Goal: Information Seeking & Learning: Find specific fact

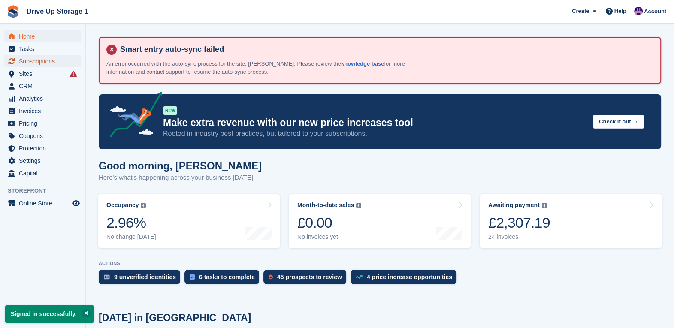
click at [32, 59] on span "Subscriptions" at bounding box center [44, 61] width 51 height 12
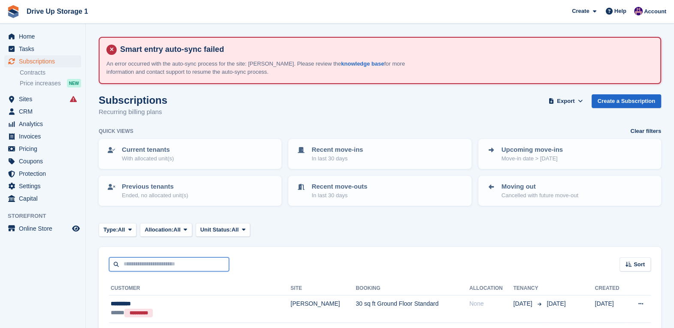
click at [178, 264] on input "text" at bounding box center [169, 264] width 120 height 14
paste input "**********"
type input "**********"
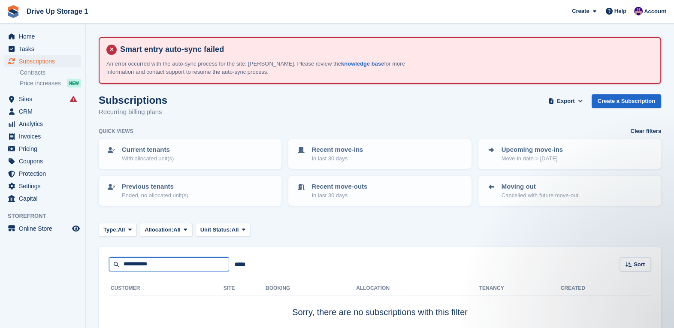
drag, startPoint x: 198, startPoint y: 265, endPoint x: 96, endPoint y: 266, distance: 102.1
click at [96, 266] on section "Smart entry auto-sync failed An error occurred with the auto-sync process for t…" at bounding box center [380, 186] width 588 height 372
type input "*****"
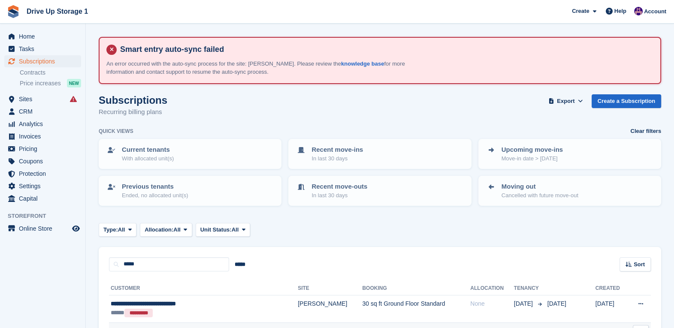
scroll to position [107, 0]
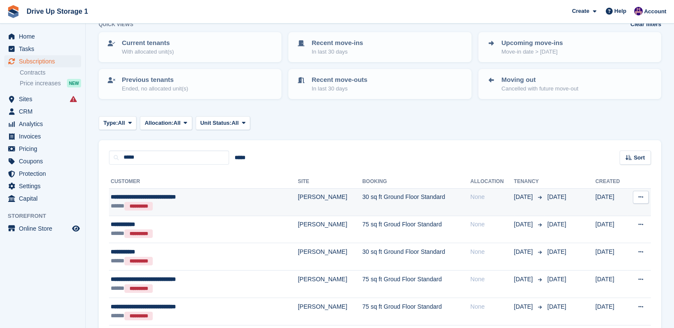
click at [367, 195] on td "30 sq ft Ground Floor Standard" at bounding box center [416, 201] width 108 height 27
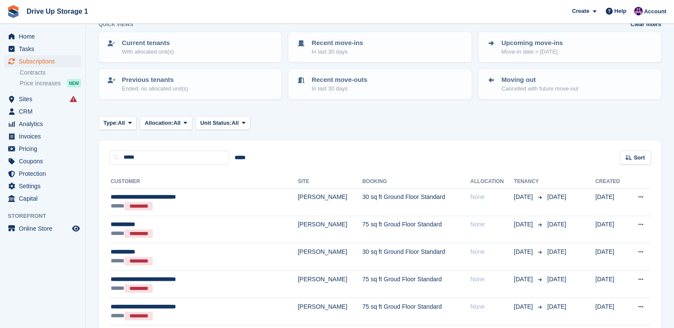
scroll to position [173, 0]
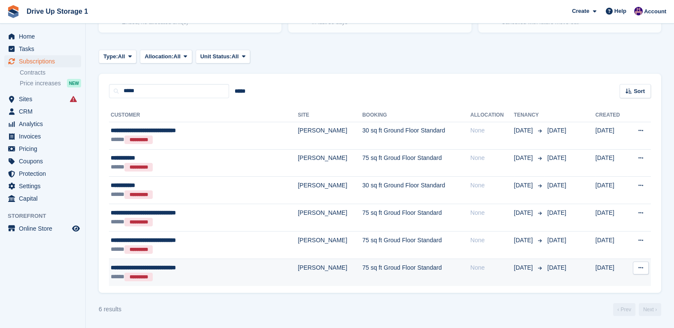
click at [363, 269] on td "75 sq ft Groud Floor Standard" at bounding box center [416, 272] width 108 height 27
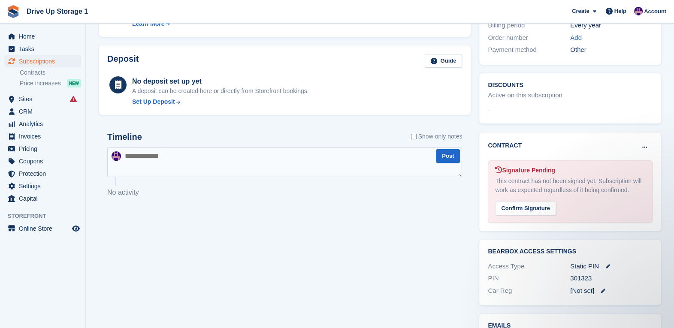
scroll to position [107, 0]
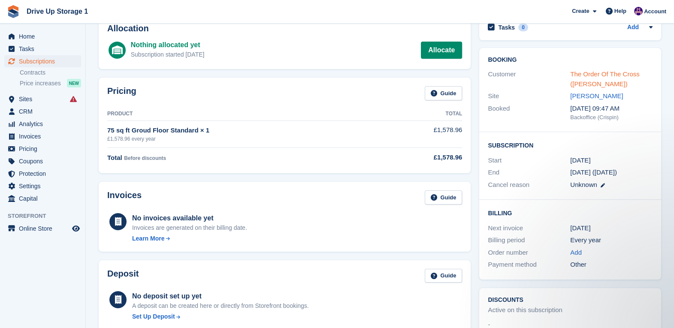
click at [586, 84] on link "The Order Of The Cross ([PERSON_NAME])" at bounding box center [604, 78] width 69 height 17
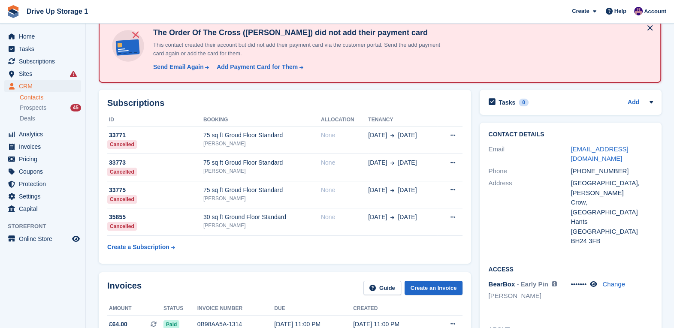
scroll to position [322, 0]
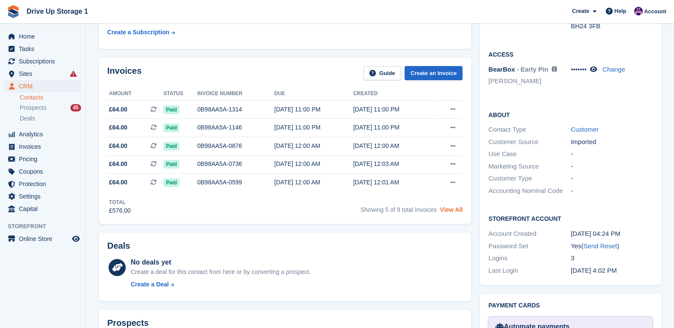
click at [457, 208] on link "View All" at bounding box center [451, 209] width 23 height 7
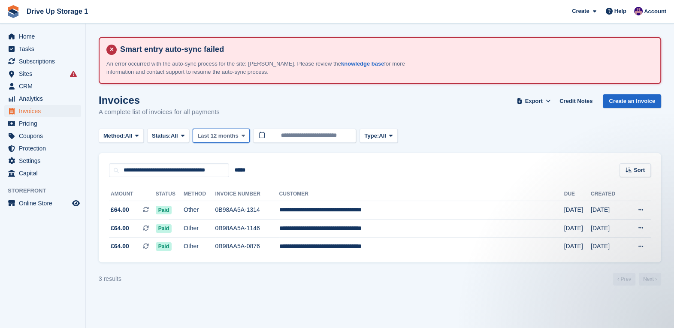
click at [231, 137] on span "Last 12 months" at bounding box center [217, 136] width 41 height 9
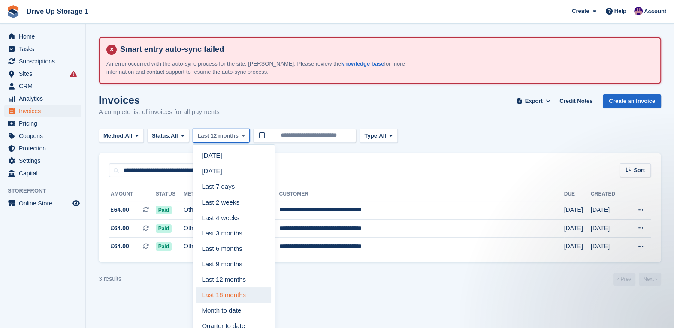
scroll to position [40, 0]
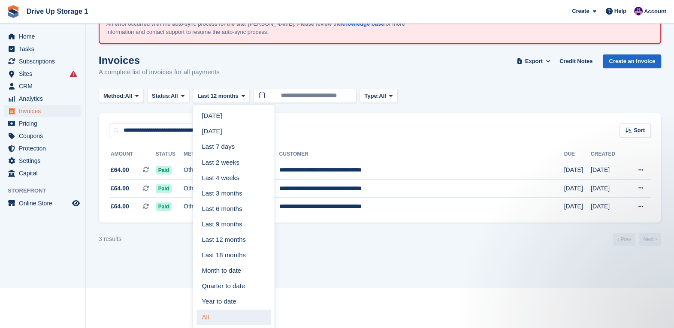
click at [250, 315] on link "All" at bounding box center [234, 317] width 75 height 15
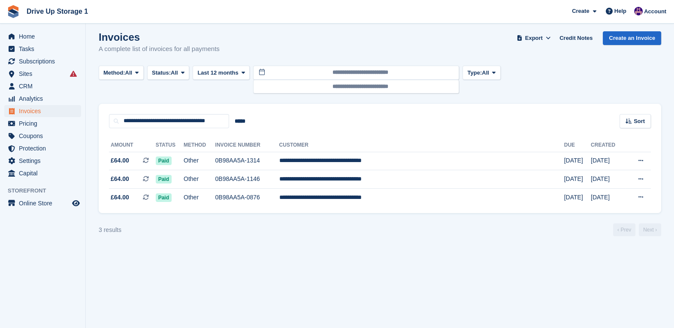
scroll to position [40, 0]
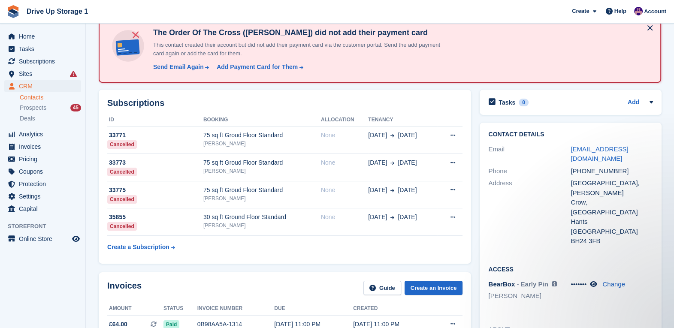
click at [327, 136] on div "None" at bounding box center [344, 135] width 47 height 9
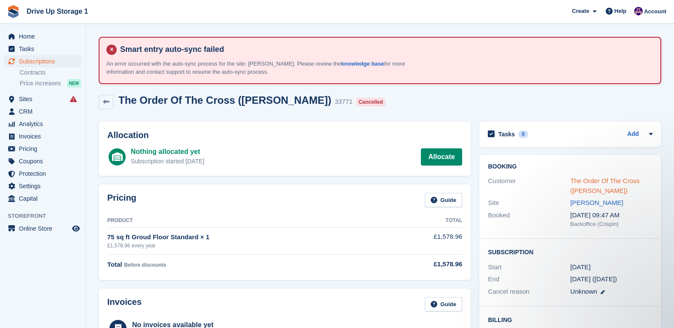
click at [580, 188] on link "The Order Of The Cross ([PERSON_NAME])" at bounding box center [604, 185] width 69 height 17
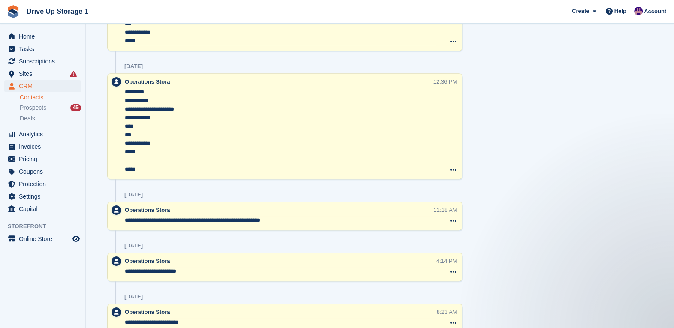
scroll to position [608, 0]
